Goal: Task Accomplishment & Management: Manage account settings

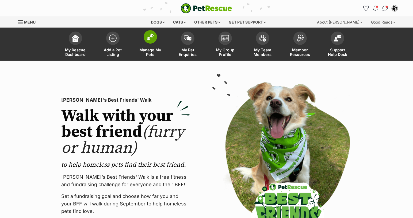
click at [162, 41] on link "Manage My Pets" at bounding box center [150, 45] width 37 height 32
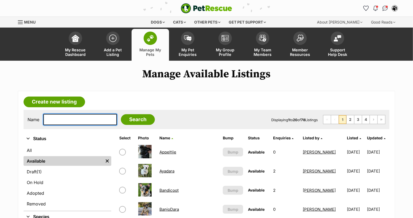
click at [79, 121] on input "text" at bounding box center [80, 119] width 74 height 11
type input "jun"
click at [121, 114] on input "Search" at bounding box center [138, 119] width 34 height 11
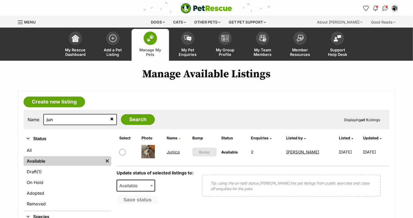
click at [122, 151] on input "checkbox" at bounding box center [122, 152] width 6 height 6
checkbox input "true"
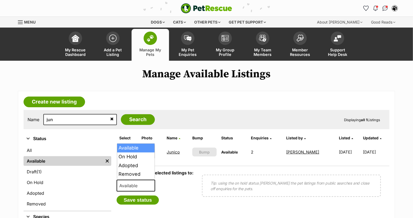
click at [124, 184] on span "Available" at bounding box center [130, 185] width 26 height 7
select select "on_hold"
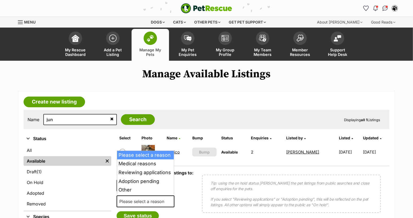
click at [130, 196] on span "Please select a reason" at bounding box center [146, 202] width 58 height 12
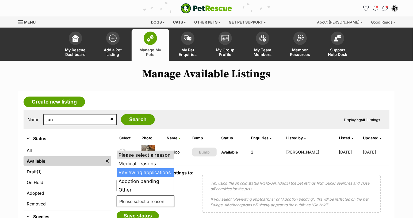
select select "reviewing_applications"
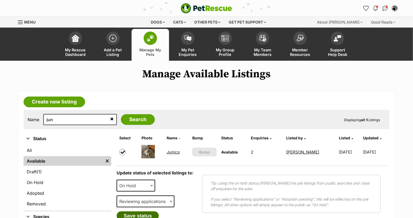
click at [130, 215] on button "Save status" at bounding box center [138, 215] width 42 height 9
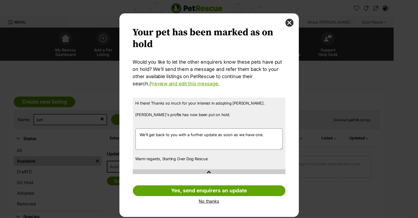
click at [210, 202] on link "No thanks" at bounding box center [209, 201] width 153 height 5
